Goal: Task Accomplishment & Management: Use online tool/utility

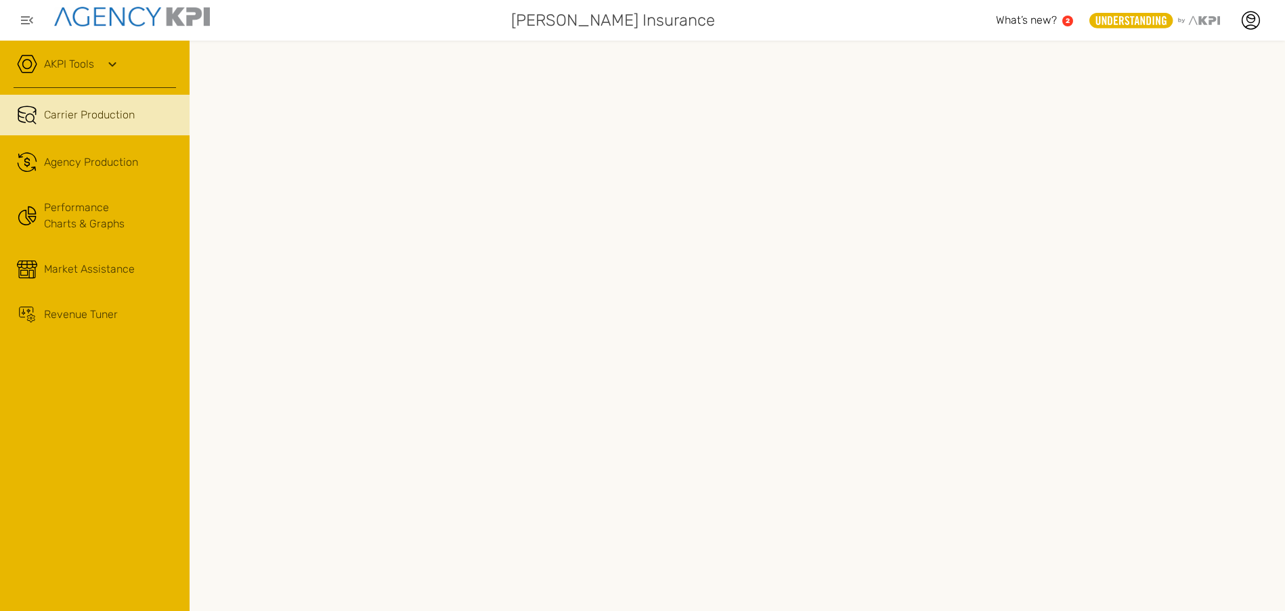
click at [95, 66] on div "AKPI Tools" at bounding box center [95, 71] width 162 height 34
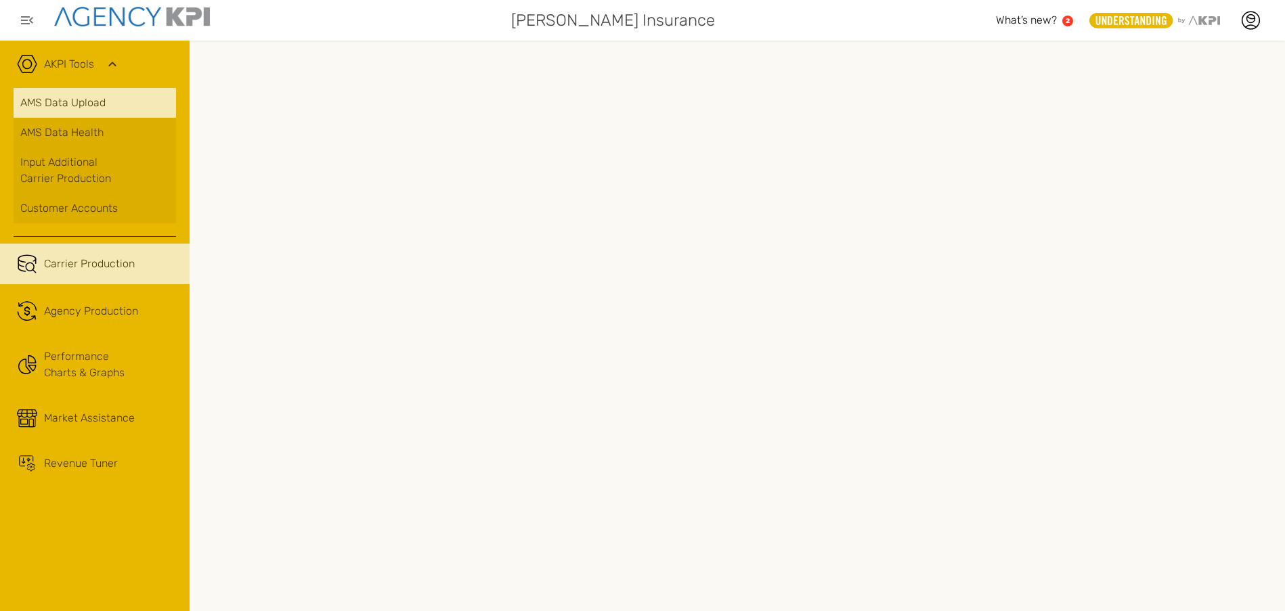
click at [60, 104] on link "AMS Data Upload" at bounding box center [95, 103] width 162 height 30
